Goal: Task Accomplishment & Management: Manage account settings

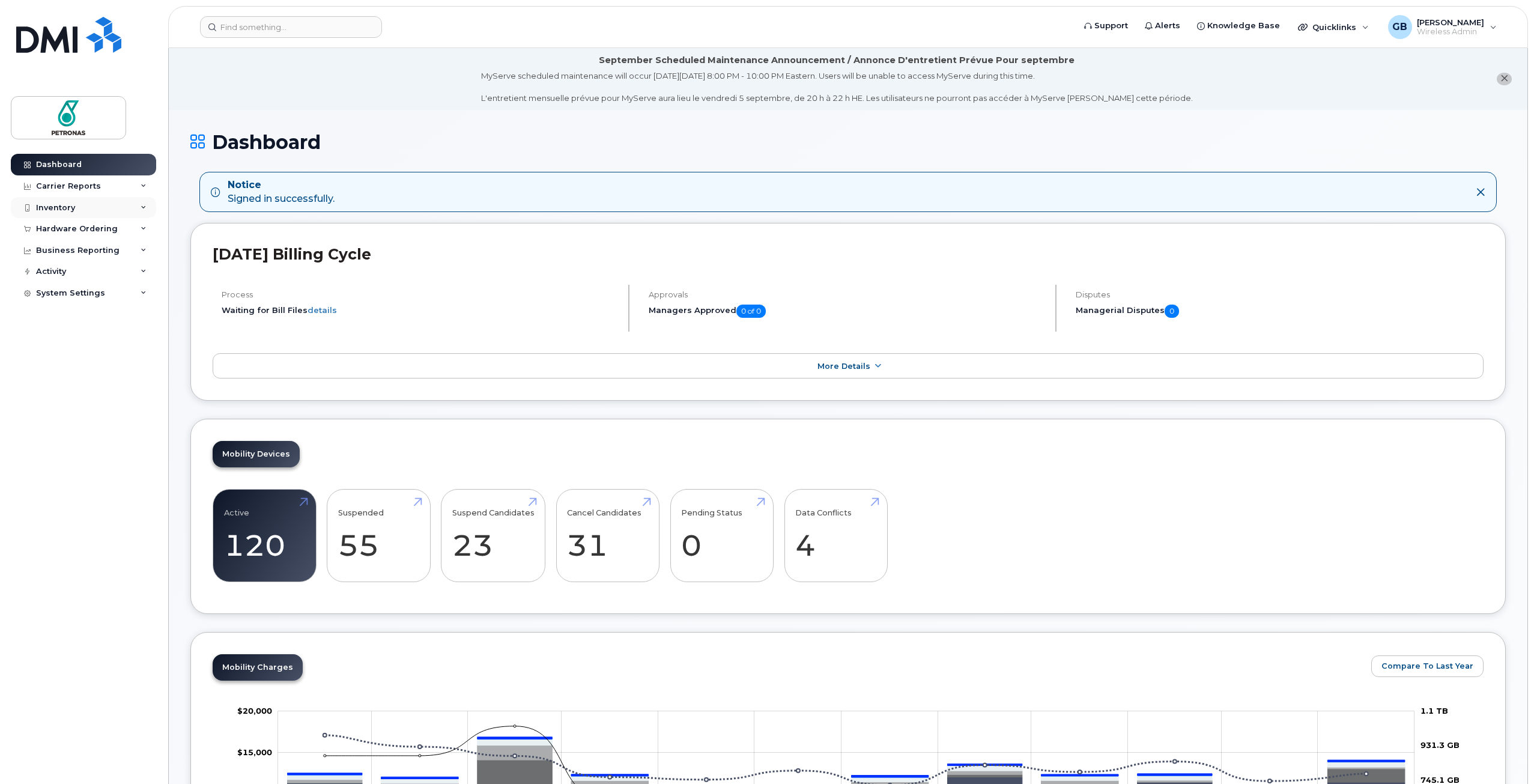
click at [72, 206] on div "Inventory" at bounding box center [55, 207] width 39 height 9
click at [89, 230] on div "Mobility Devices" at bounding box center [75, 229] width 68 height 11
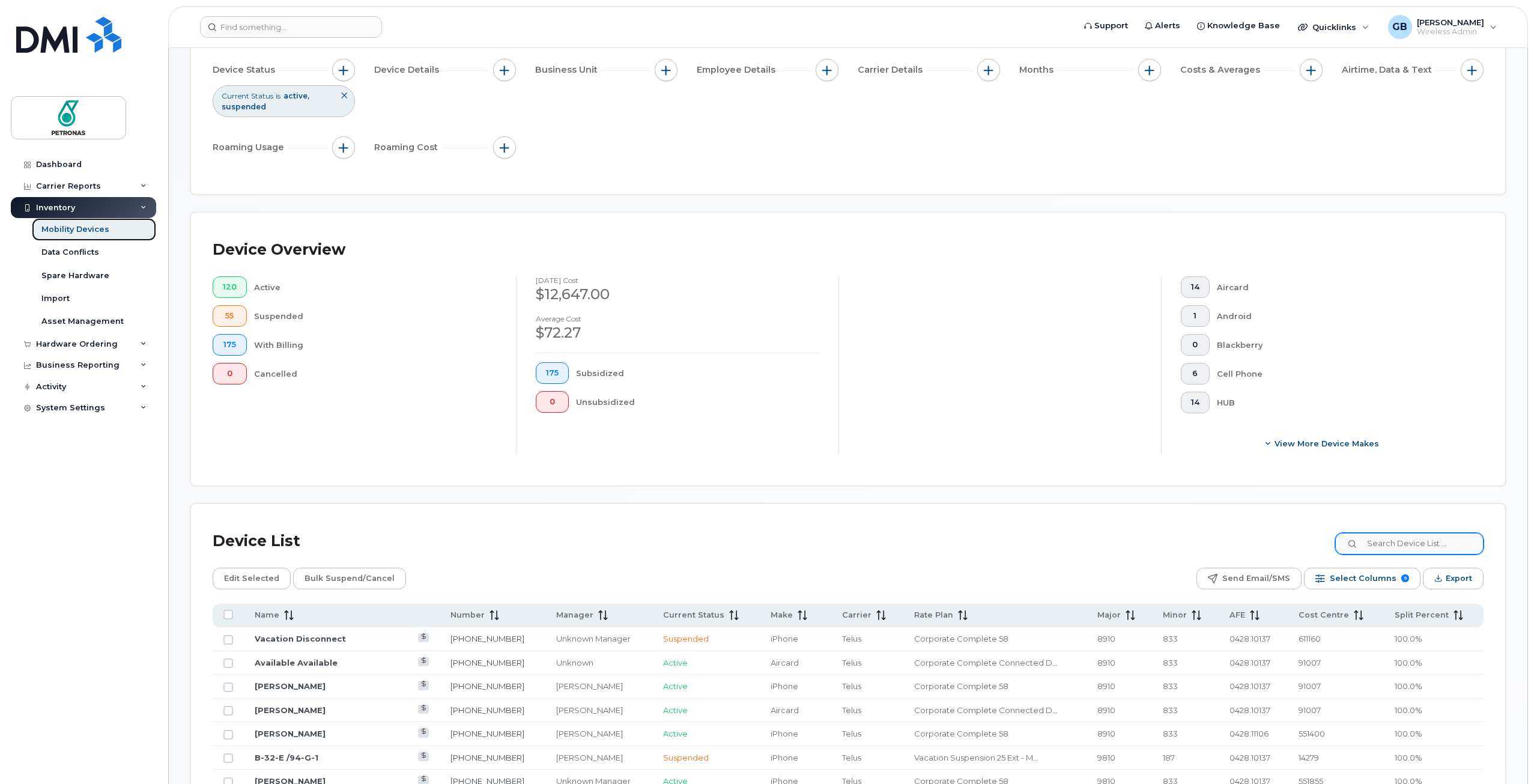
scroll to position [119, 0]
click at [1408, 546] on input at bounding box center [1409, 543] width 150 height 22
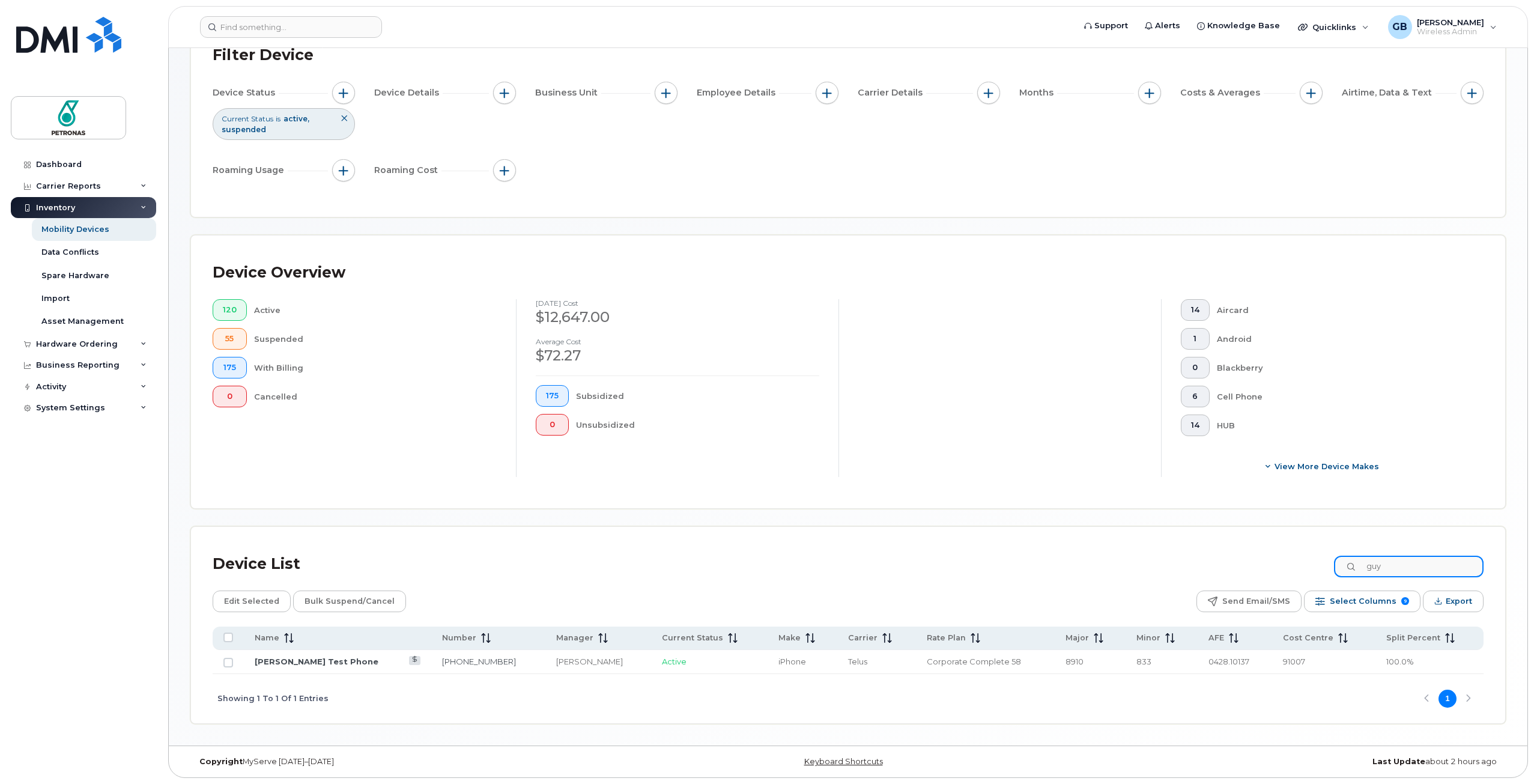
scroll to position [96, 0]
type input "guy"
click at [291, 661] on link "[PERSON_NAME] Test Phone" at bounding box center [317, 661] width 124 height 9
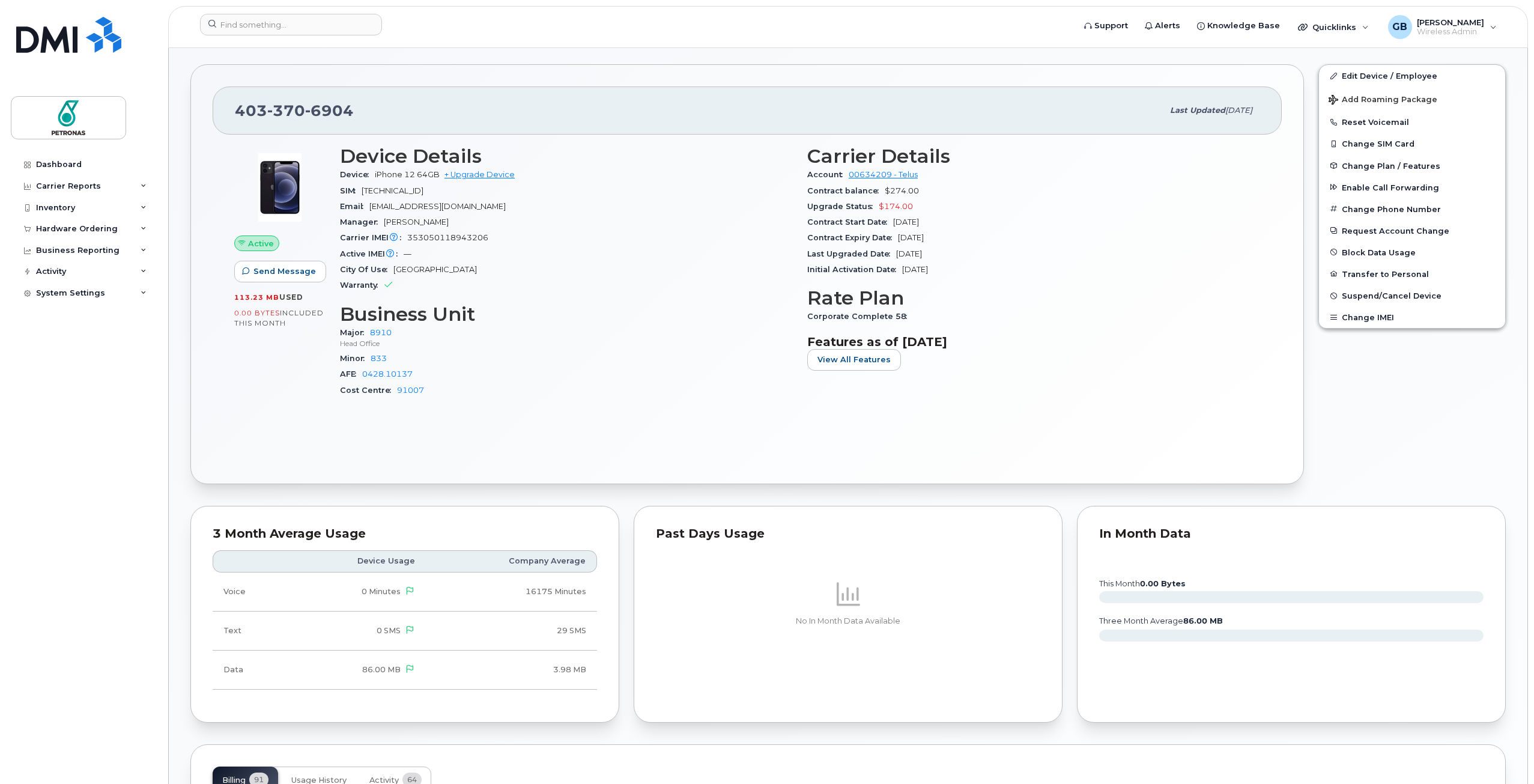
scroll to position [360, 0]
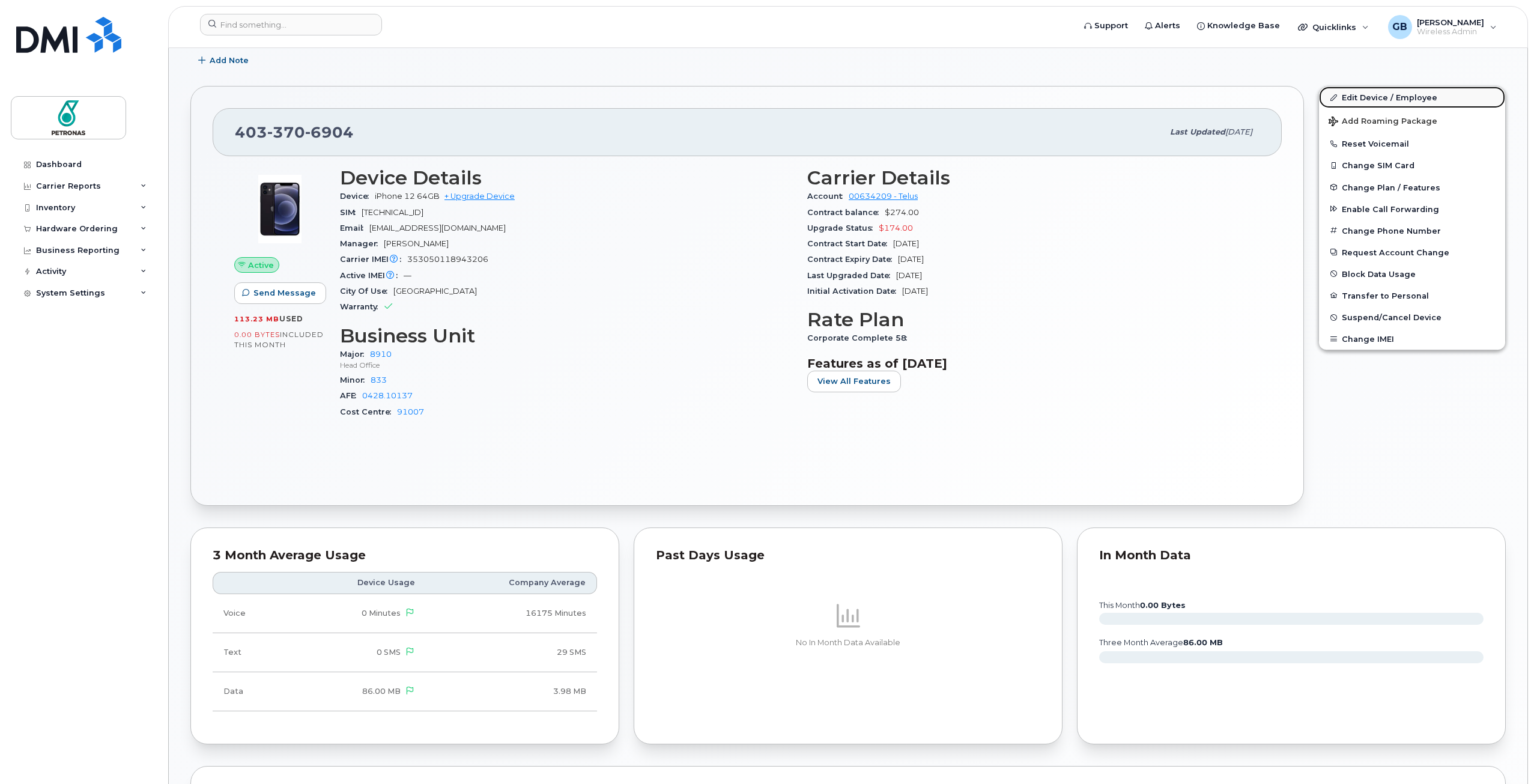
click at [1367, 97] on link "Edit Device / Employee" at bounding box center [1411, 98] width 186 height 22
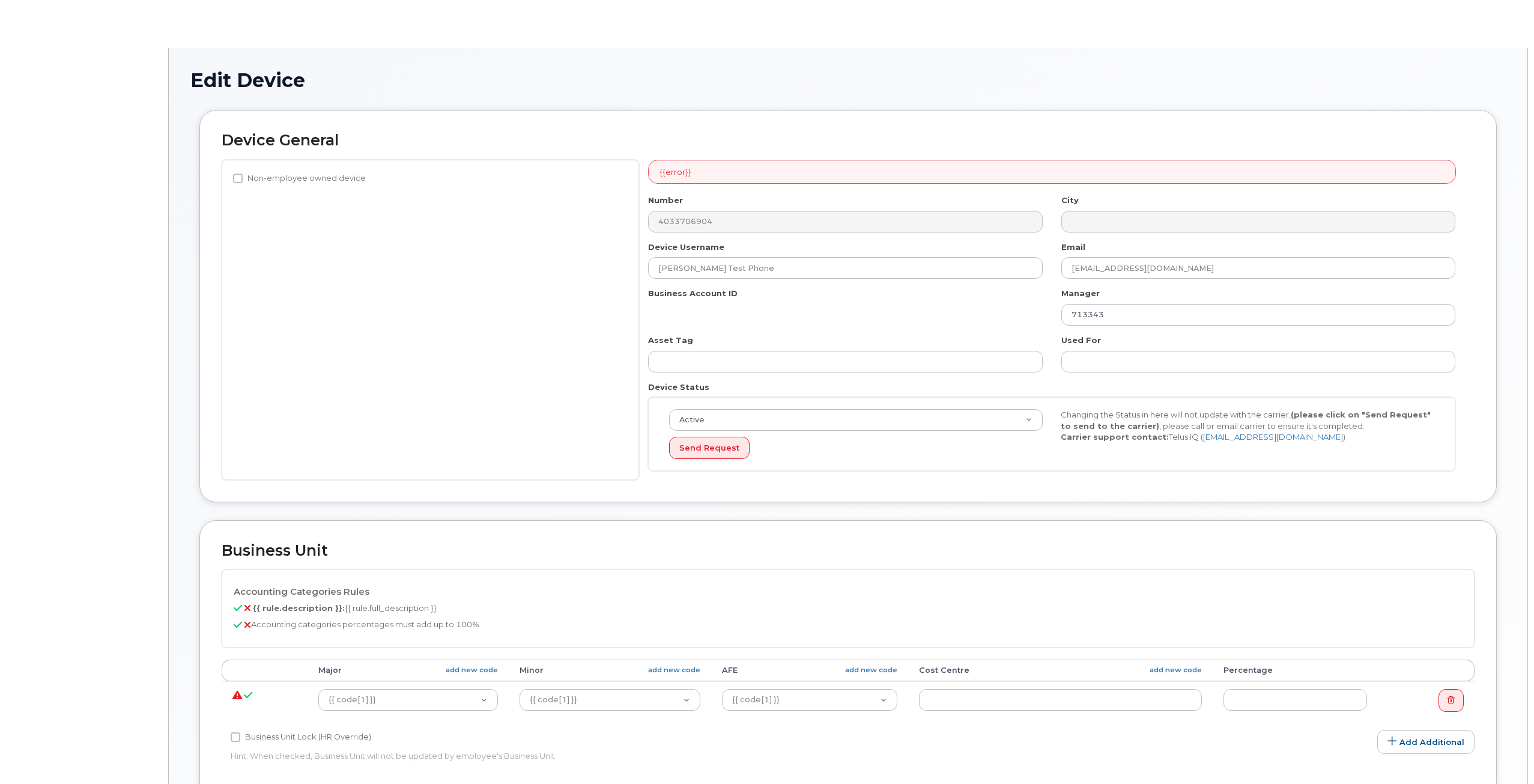
select select "12412"
select select "12398"
select select "12416"
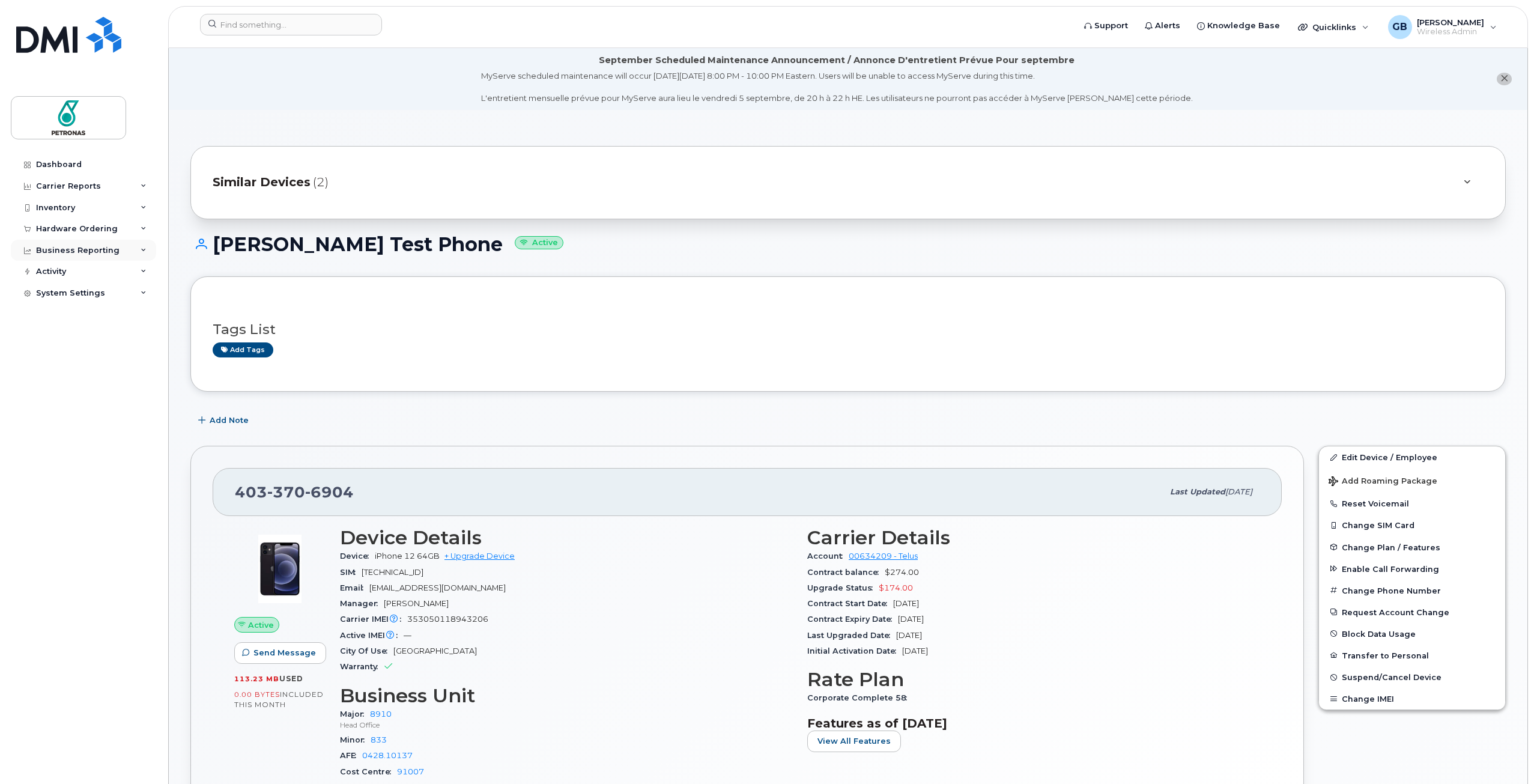
click at [144, 250] on icon at bounding box center [144, 250] width 6 height 6
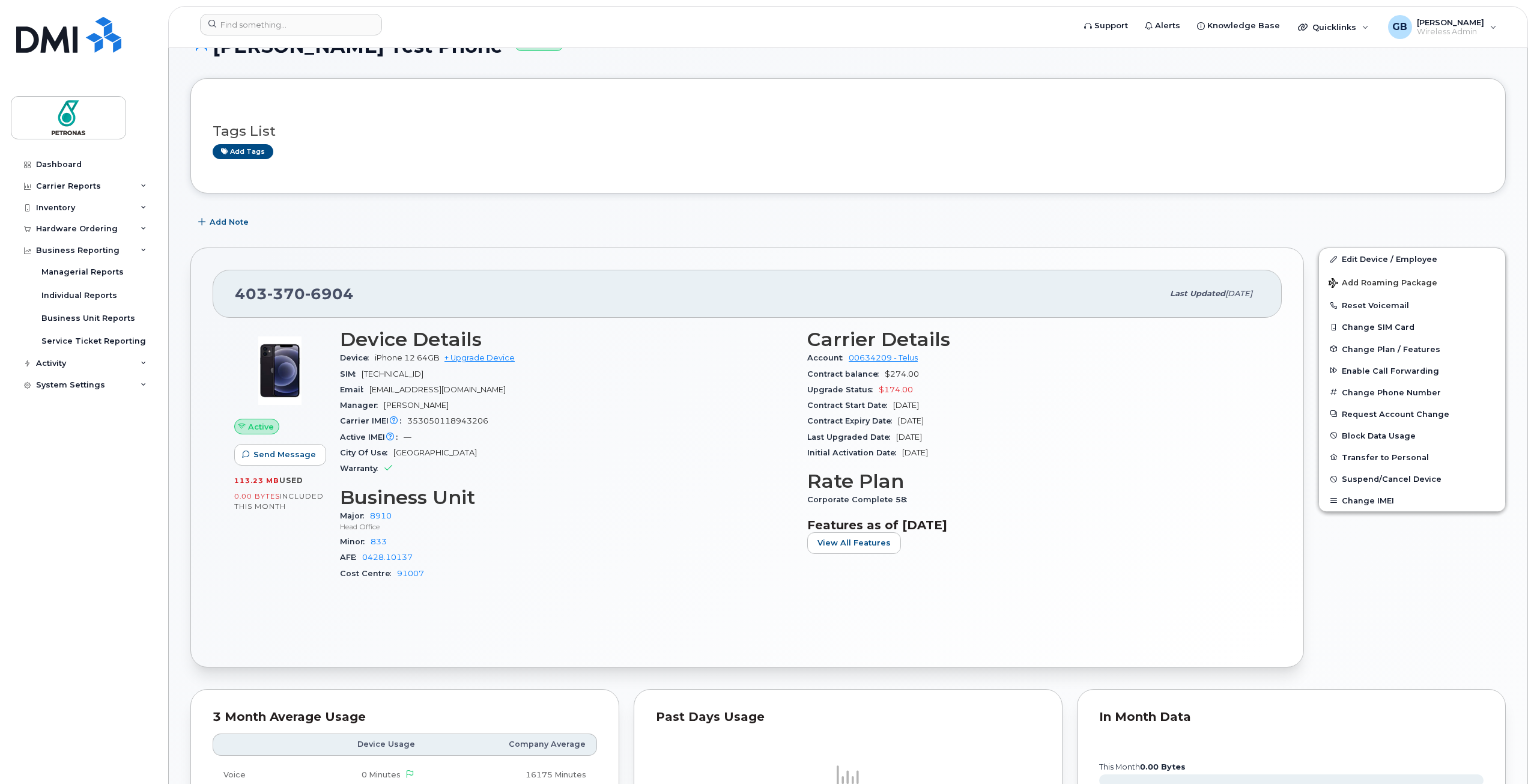
scroll to position [180, 0]
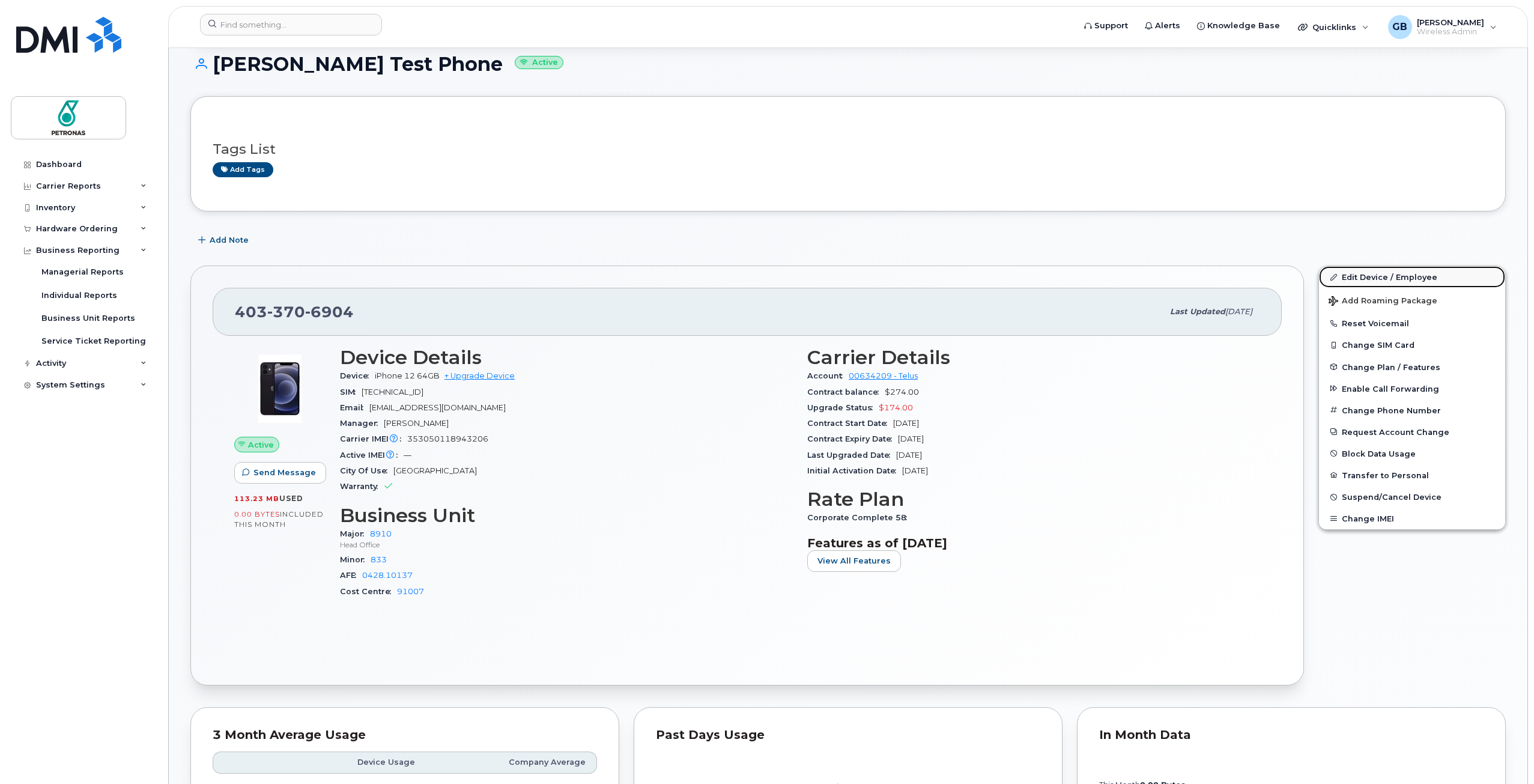
click at [1380, 277] on link "Edit Device / Employee" at bounding box center [1411, 277] width 186 height 22
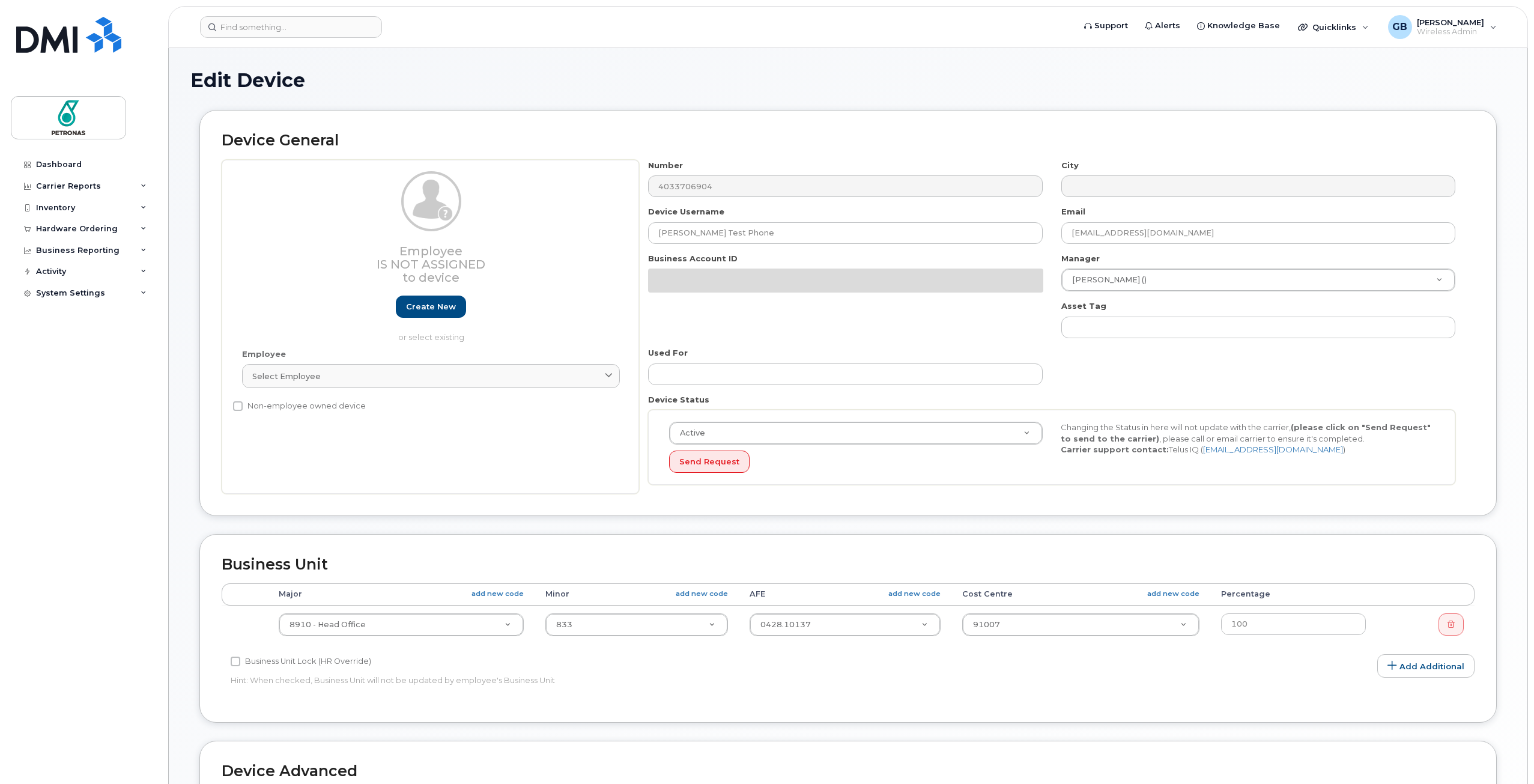
select select "12412"
select select "12398"
select select "12416"
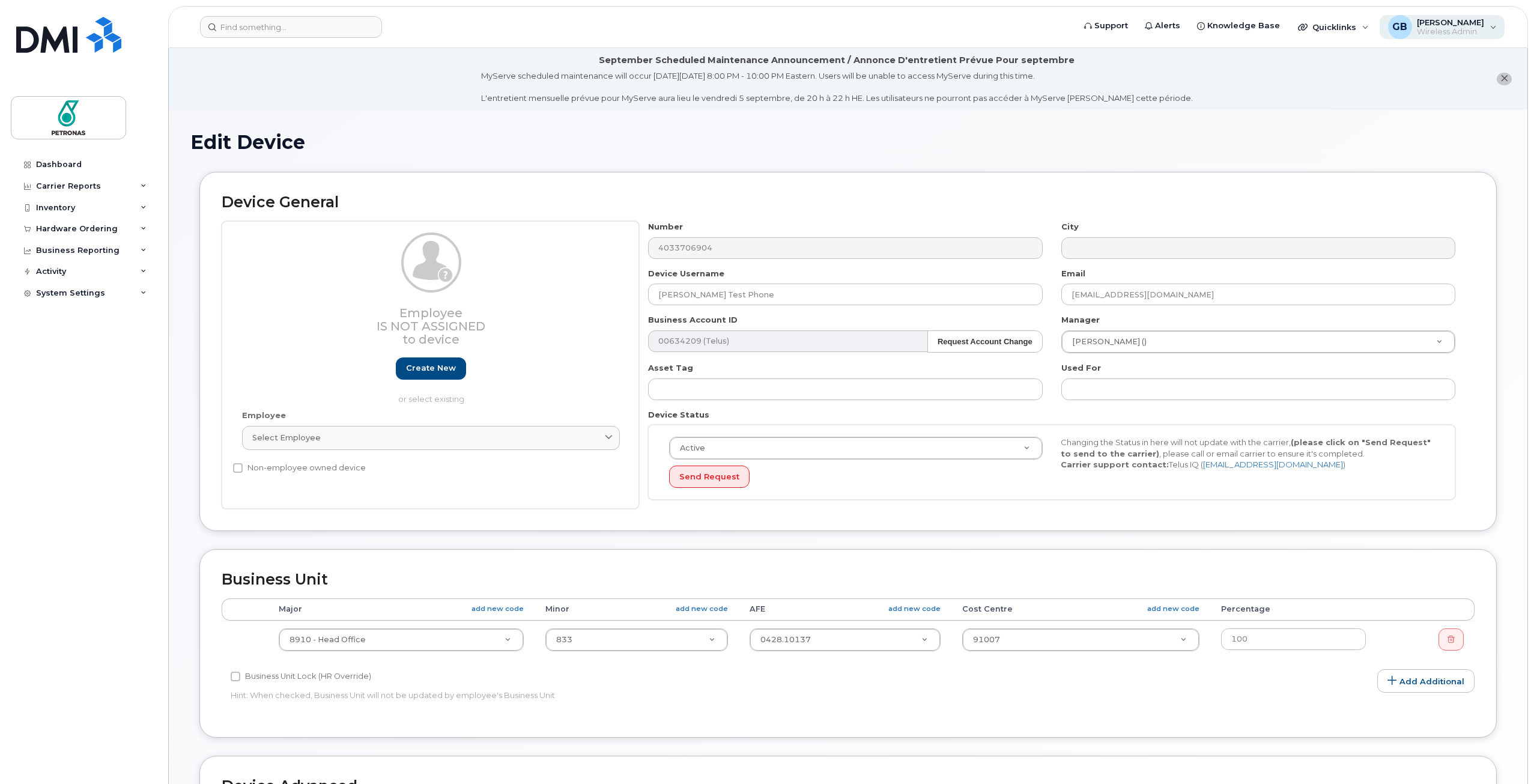
click at [1492, 28] on div "GB [PERSON_NAME] Wireless Admin" at bounding box center [1442, 27] width 125 height 24
click at [1492, 28] on div "GB Guy Bailie Wireless Admin" at bounding box center [1442, 27] width 125 height 24
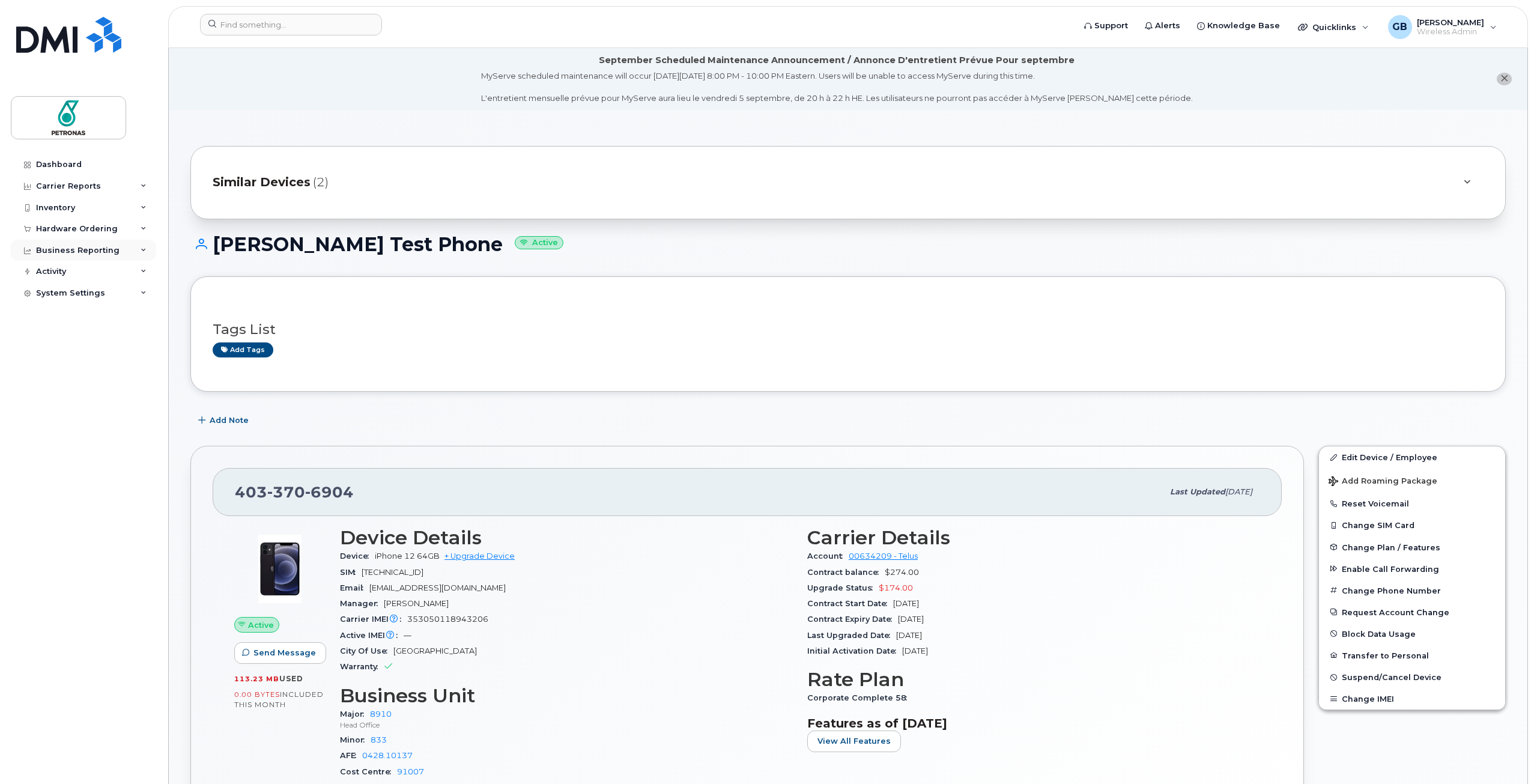
click at [142, 253] on div "Business Reporting" at bounding box center [83, 251] width 145 height 22
click at [85, 276] on div "Managerial Reports" at bounding box center [82, 272] width 82 height 11
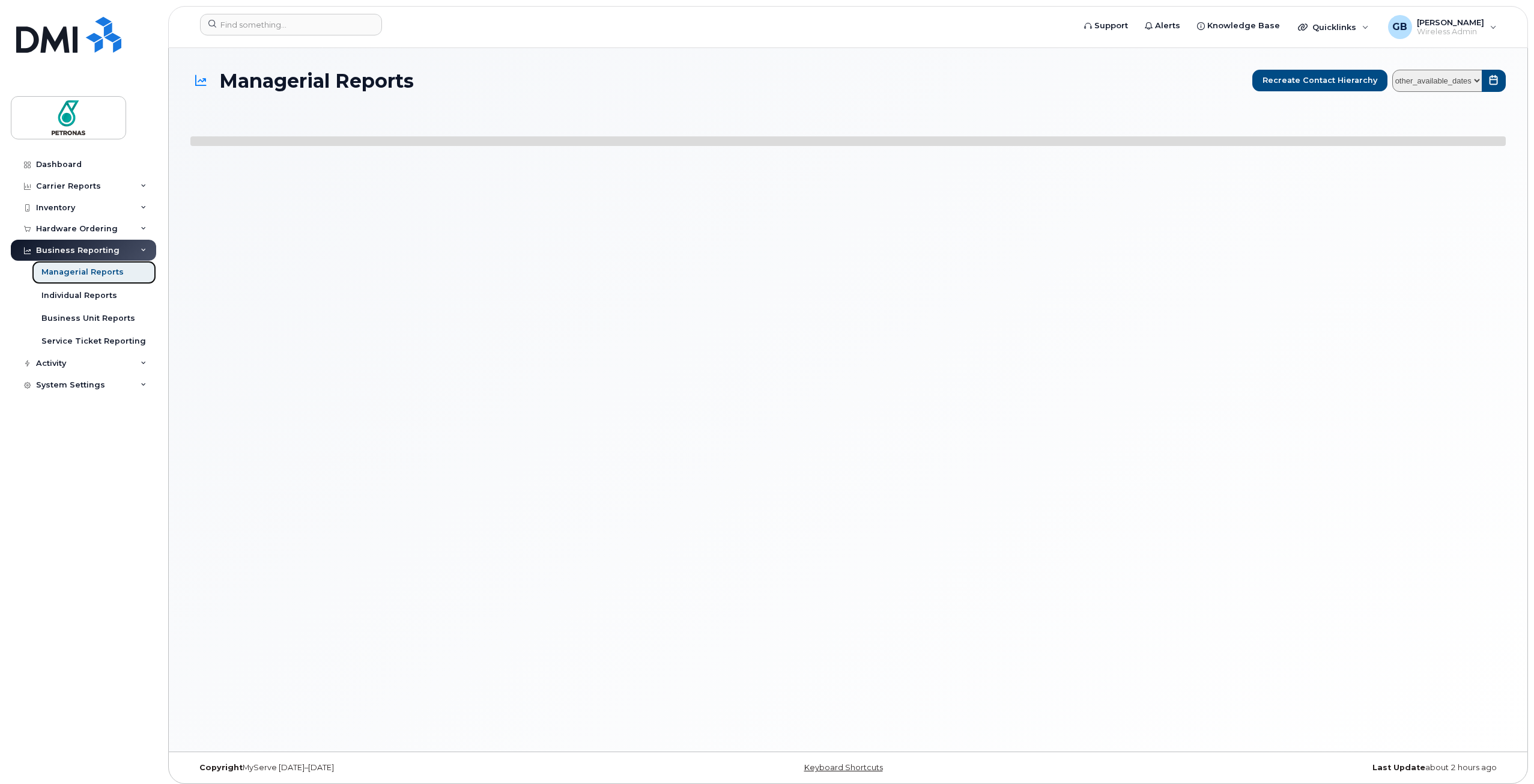
select select
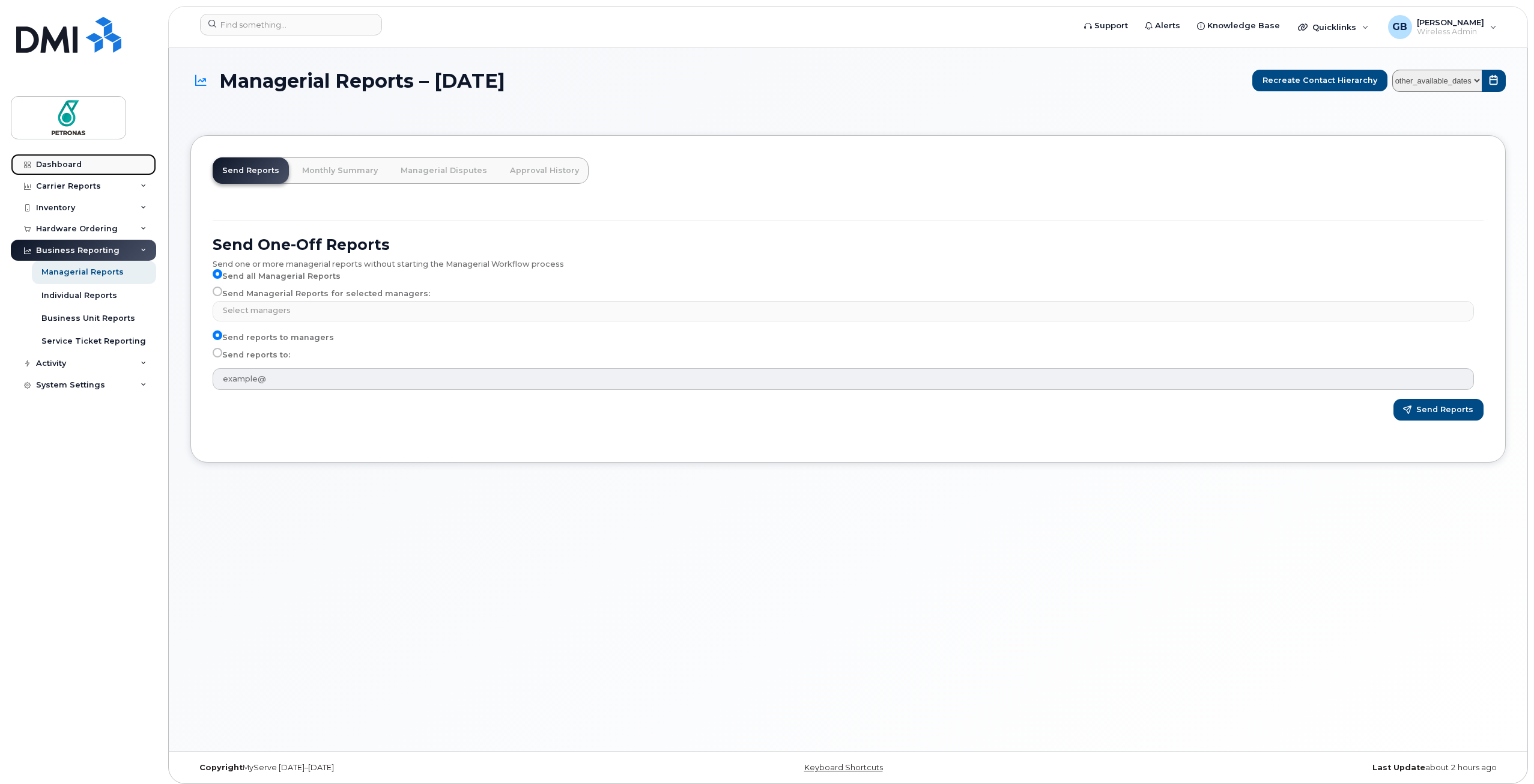
click at [53, 162] on div "Dashboard" at bounding box center [58, 164] width 46 height 9
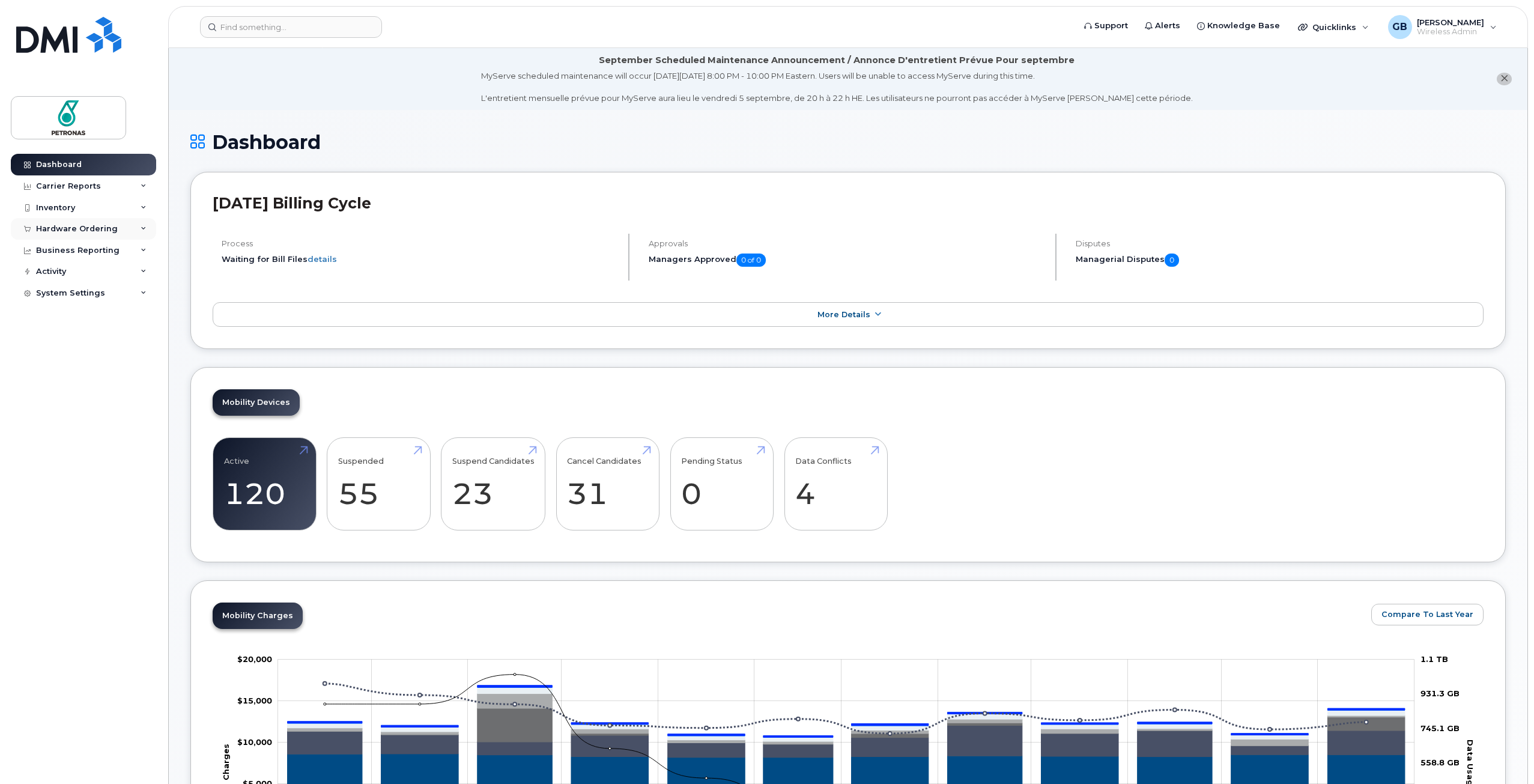
click at [140, 229] on div "Hardware Ordering" at bounding box center [83, 229] width 145 height 22
click at [66, 254] on div "Overview" at bounding box center [61, 251] width 39 height 11
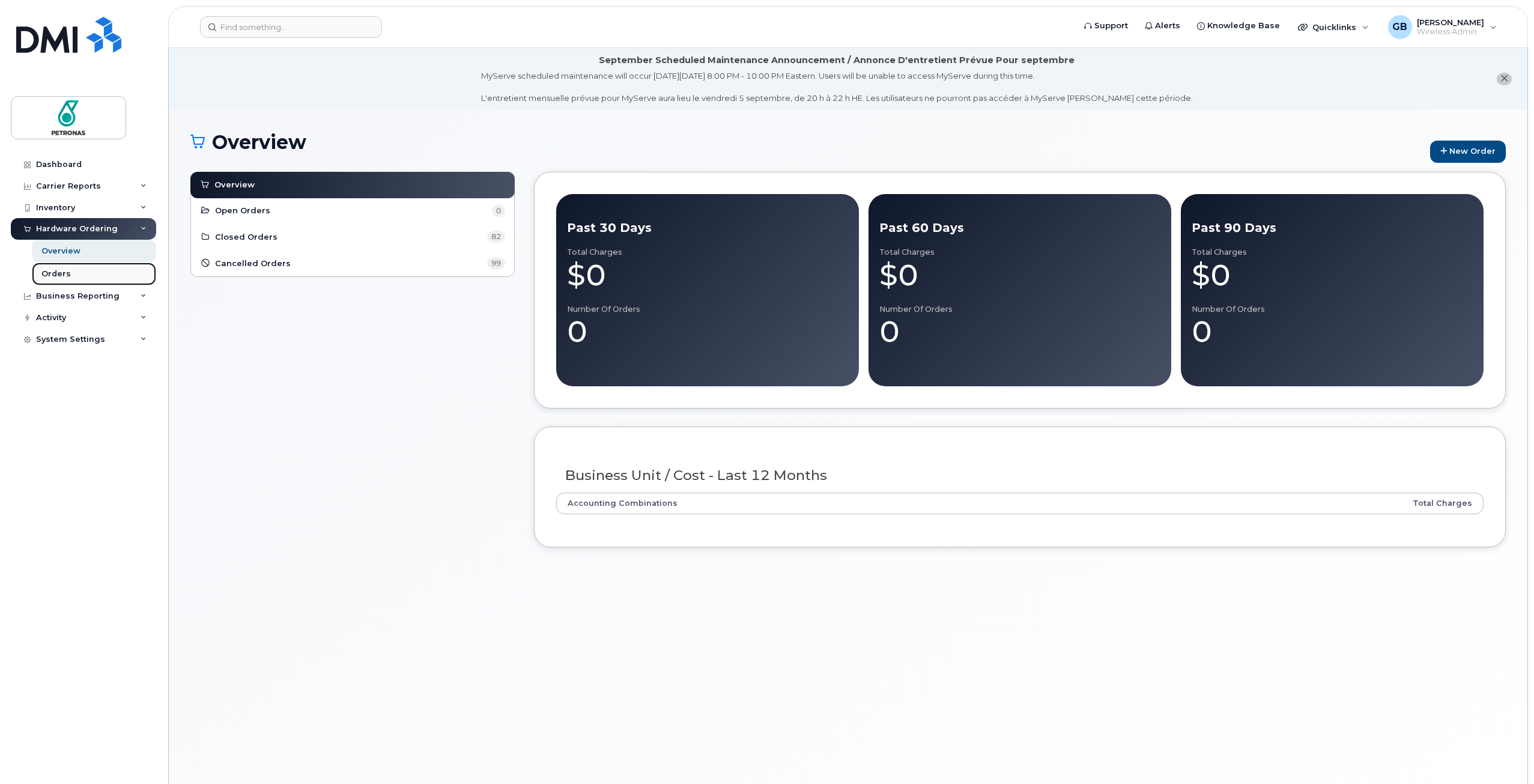
click at [55, 274] on div "Orders" at bounding box center [56, 273] width 29 height 11
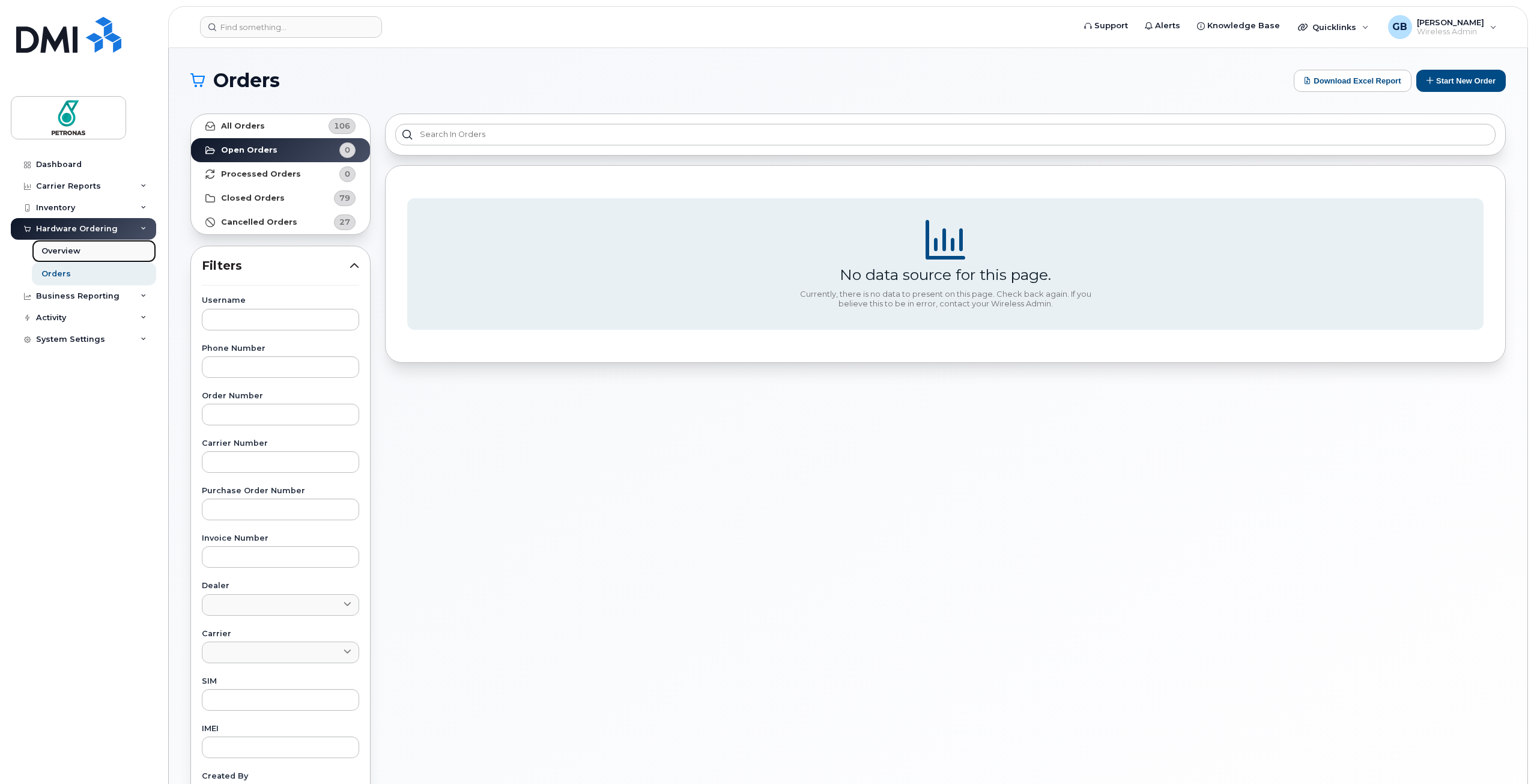
click at [63, 251] on div "Overview" at bounding box center [61, 251] width 39 height 11
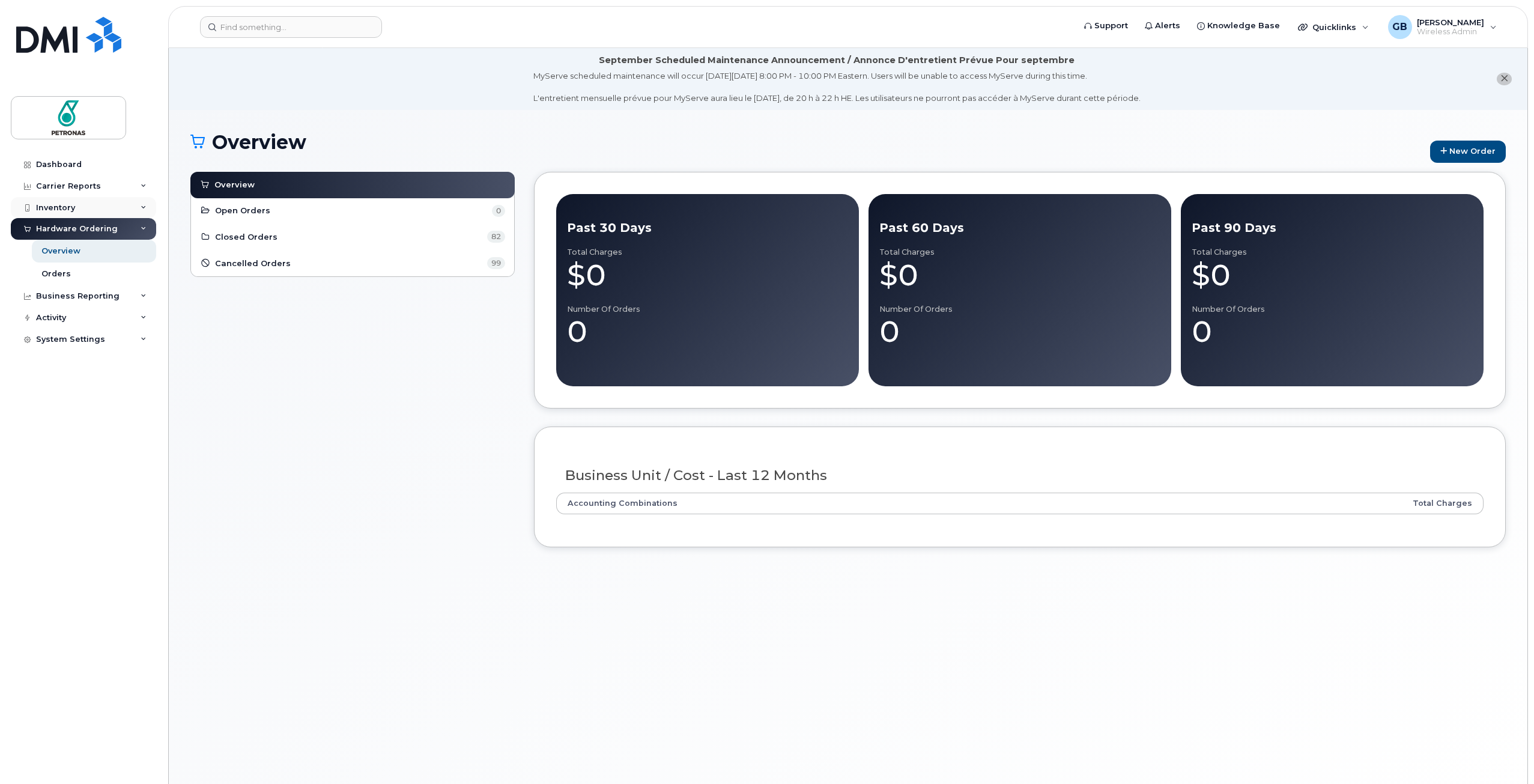
click at [104, 203] on div "Inventory" at bounding box center [83, 208] width 145 height 22
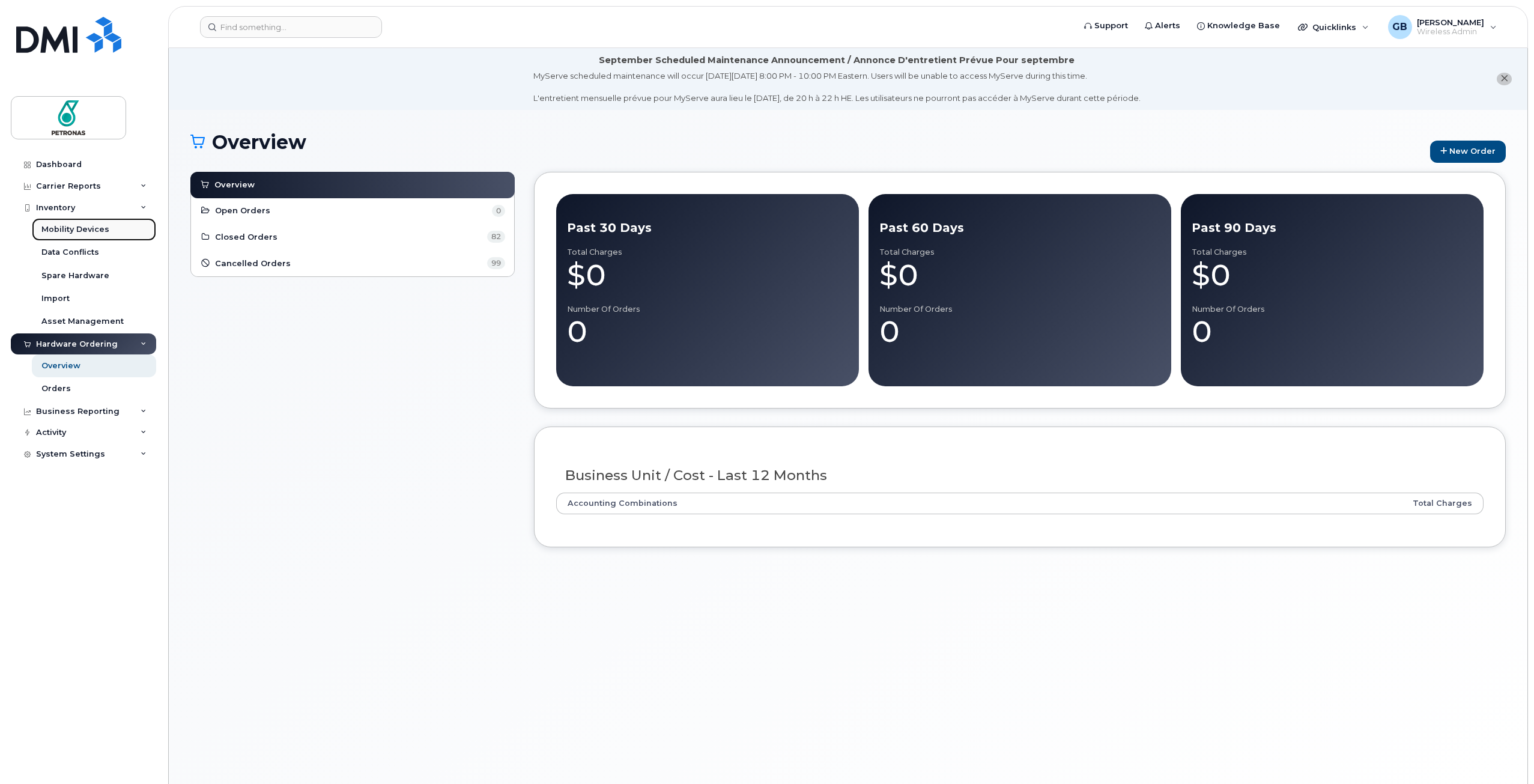
click at [85, 229] on div "Mobility Devices" at bounding box center [75, 229] width 68 height 11
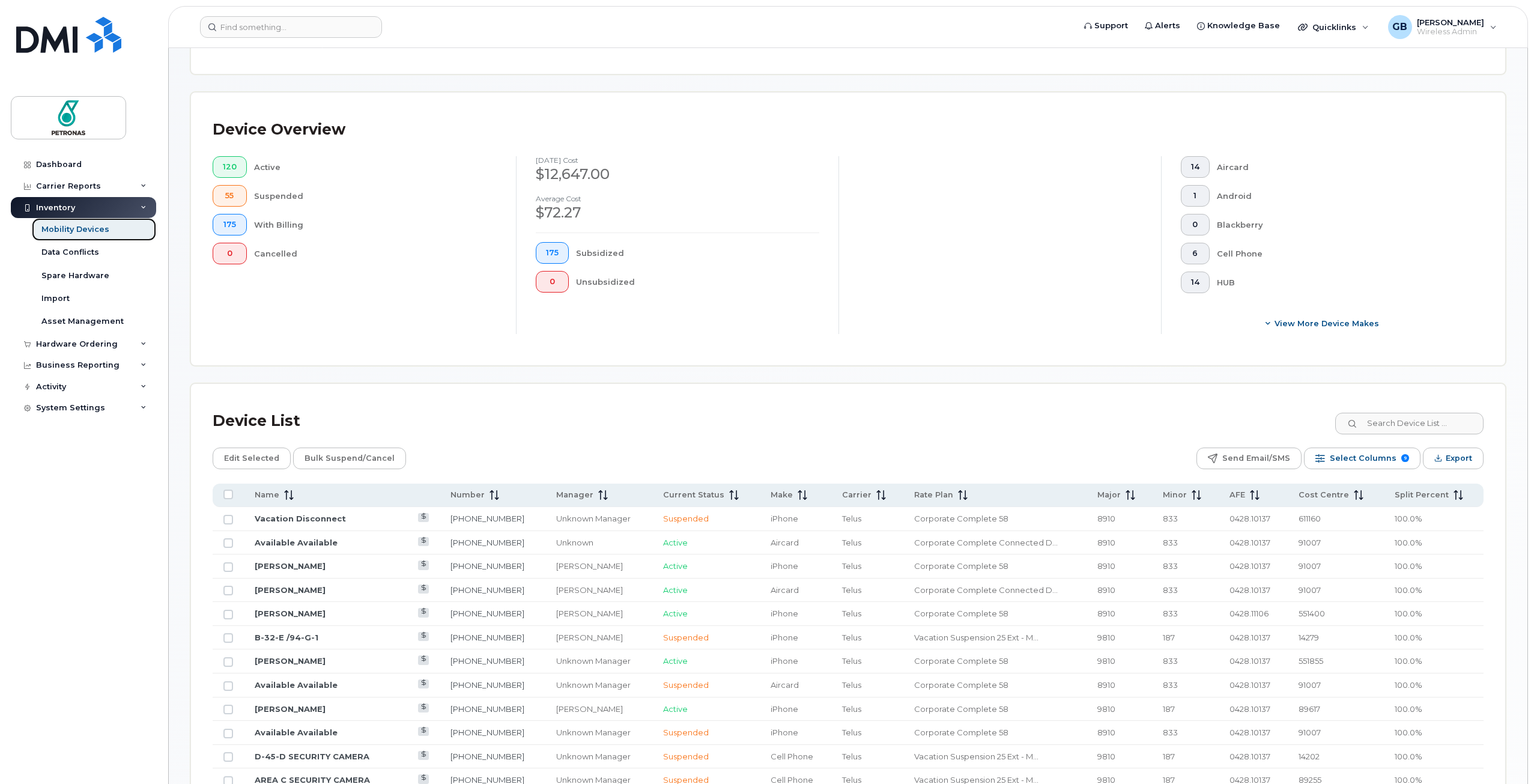
scroll to position [239, 0]
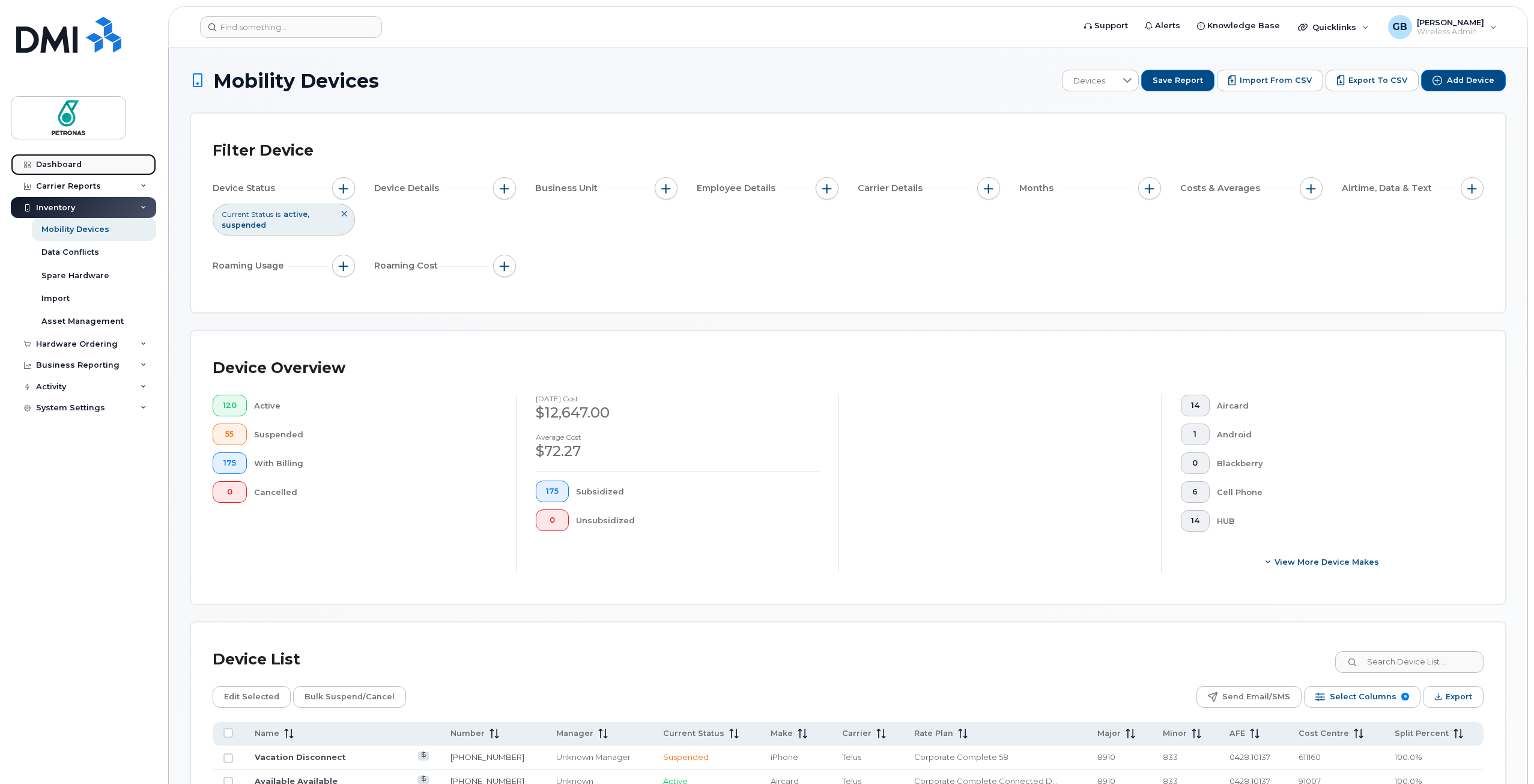
click at [51, 165] on div "Dashboard" at bounding box center [58, 164] width 46 height 9
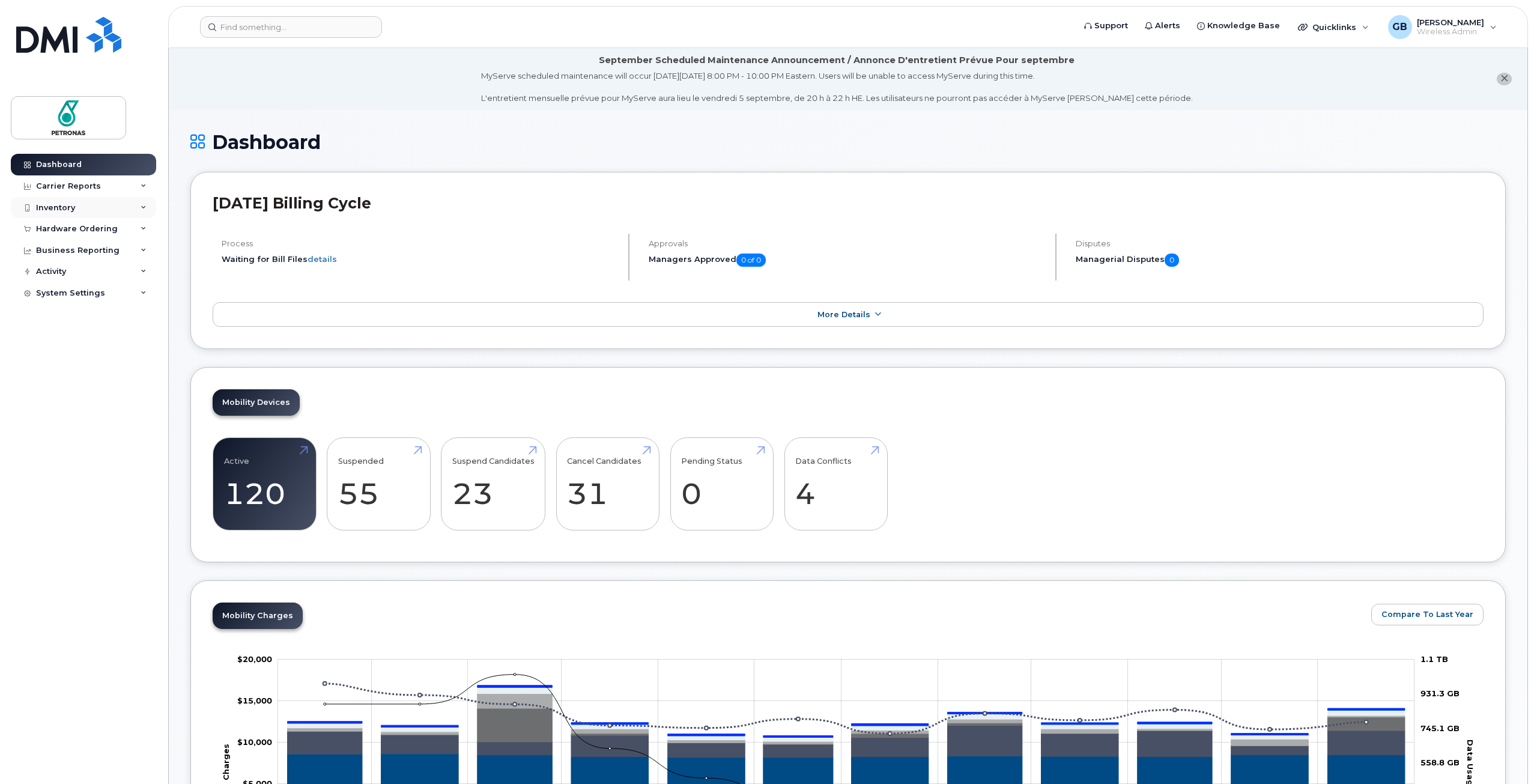
click at [69, 209] on div "Inventory" at bounding box center [55, 207] width 39 height 9
click at [80, 230] on div "Mobility Devices" at bounding box center [75, 229] width 68 height 11
